Goal: Task Accomplishment & Management: Manage account settings

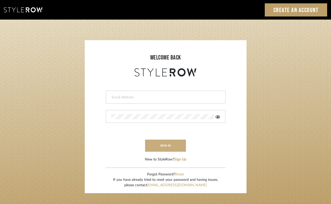
type input "emily@emilyboultoninteriors.com"
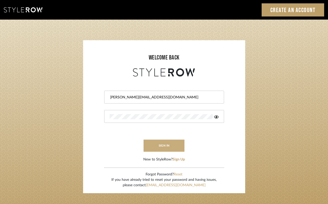
click at [160, 144] on button "sign in" at bounding box center [163, 145] width 41 height 12
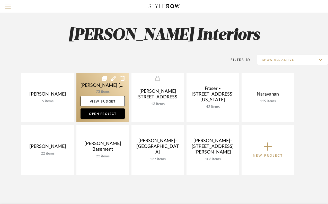
click at [101, 88] on link at bounding box center [102, 97] width 52 height 50
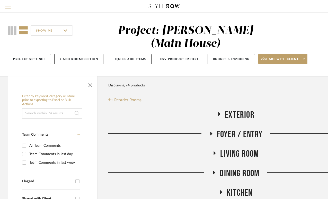
click at [212, 171] on icon at bounding box center [214, 173] width 6 height 4
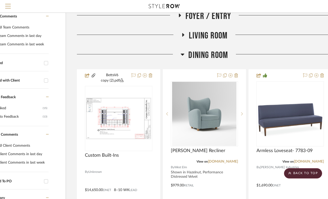
scroll to position [119, 31]
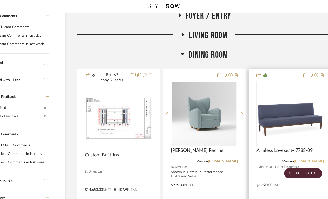
click at [316, 160] on link "[DOMAIN_NAME]" at bounding box center [308, 162] width 30 height 4
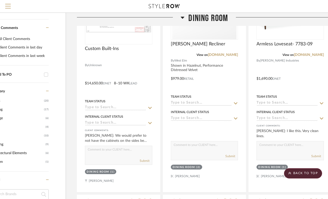
scroll to position [326, 31]
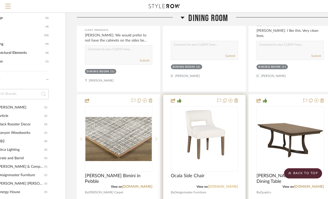
click at [208, 185] on link "[DOMAIN_NAME]" at bounding box center [223, 187] width 30 height 4
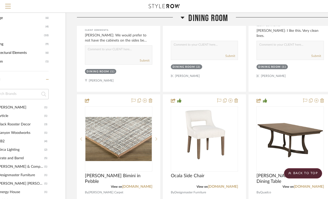
click at [182, 19] on icon at bounding box center [182, 17] width 4 height 6
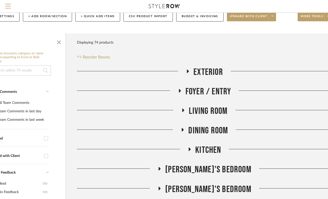
scroll to position [48, 31]
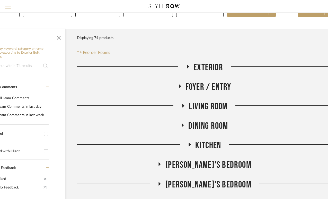
click at [181, 84] on icon at bounding box center [179, 86] width 6 height 4
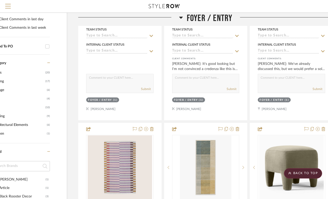
scroll to position [0, 30]
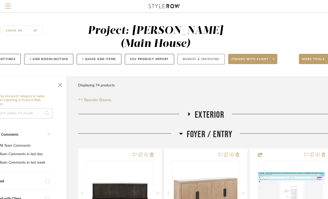
click at [194, 54] on button "Budget & Invoicing" at bounding box center [200, 59] width 47 height 11
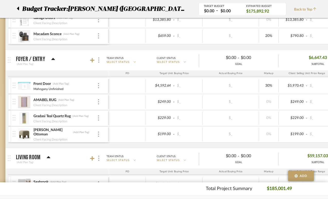
scroll to position [109, 6]
click at [93, 59] on icon at bounding box center [92, 60] width 5 height 5
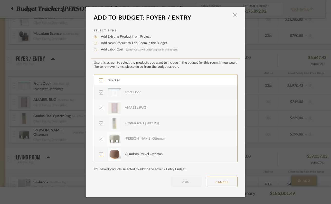
scroll to position [0, 0]
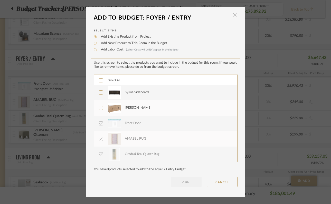
click at [232, 15] on span "button" at bounding box center [235, 15] width 10 height 10
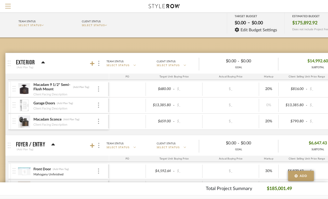
scroll to position [0, 6]
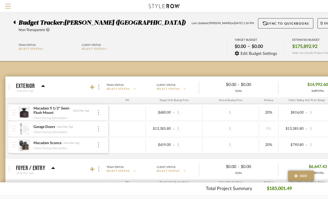
click at [14, 22] on icon at bounding box center [14, 23] width 2 height 4
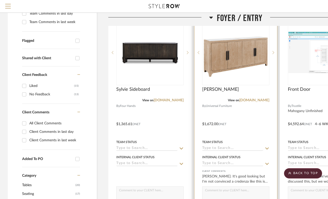
scroll to position [141, 0]
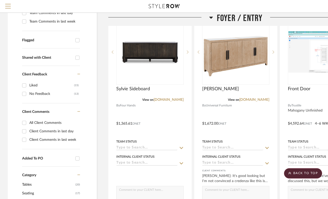
click at [211, 18] on icon at bounding box center [211, 18] width 4 height 2
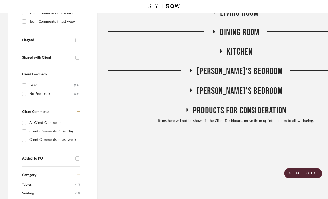
click at [188, 108] on icon at bounding box center [187, 110] width 6 height 4
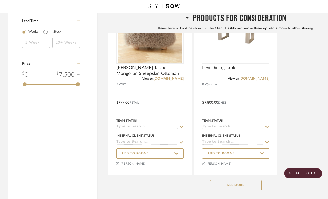
scroll to position [678, 0]
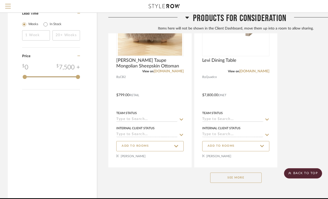
click at [216, 173] on button "See More" at bounding box center [235, 178] width 51 height 10
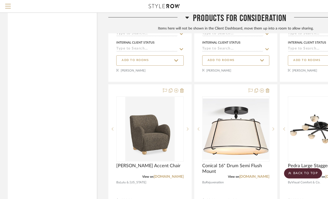
scroll to position [772, 0]
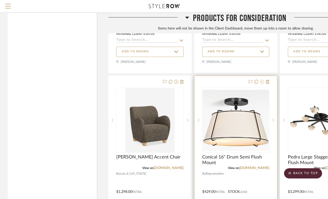
click at [261, 80] on icon at bounding box center [262, 82] width 4 height 4
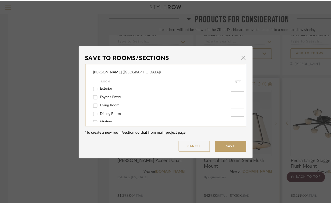
scroll to position [0, 0]
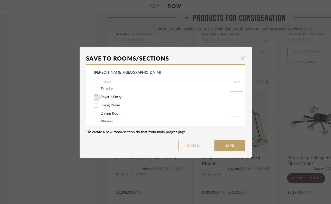
click at [96, 96] on input "Foyer / Entry" at bounding box center [96, 97] width 8 height 8
checkbox input "true"
type input "1"
click at [228, 145] on button "Save" at bounding box center [230, 145] width 31 height 11
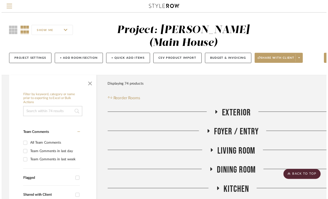
scroll to position [772, 0]
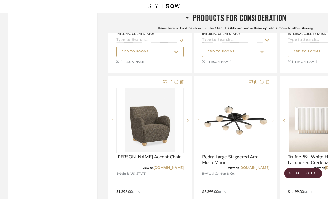
click at [186, 16] on icon at bounding box center [187, 17] width 4 height 6
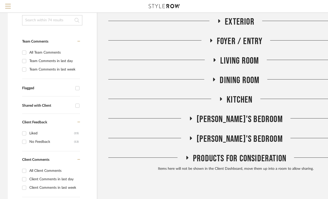
scroll to position [0, 0]
